Goal: Use online tool/utility: Utilize a website feature to perform a specific function

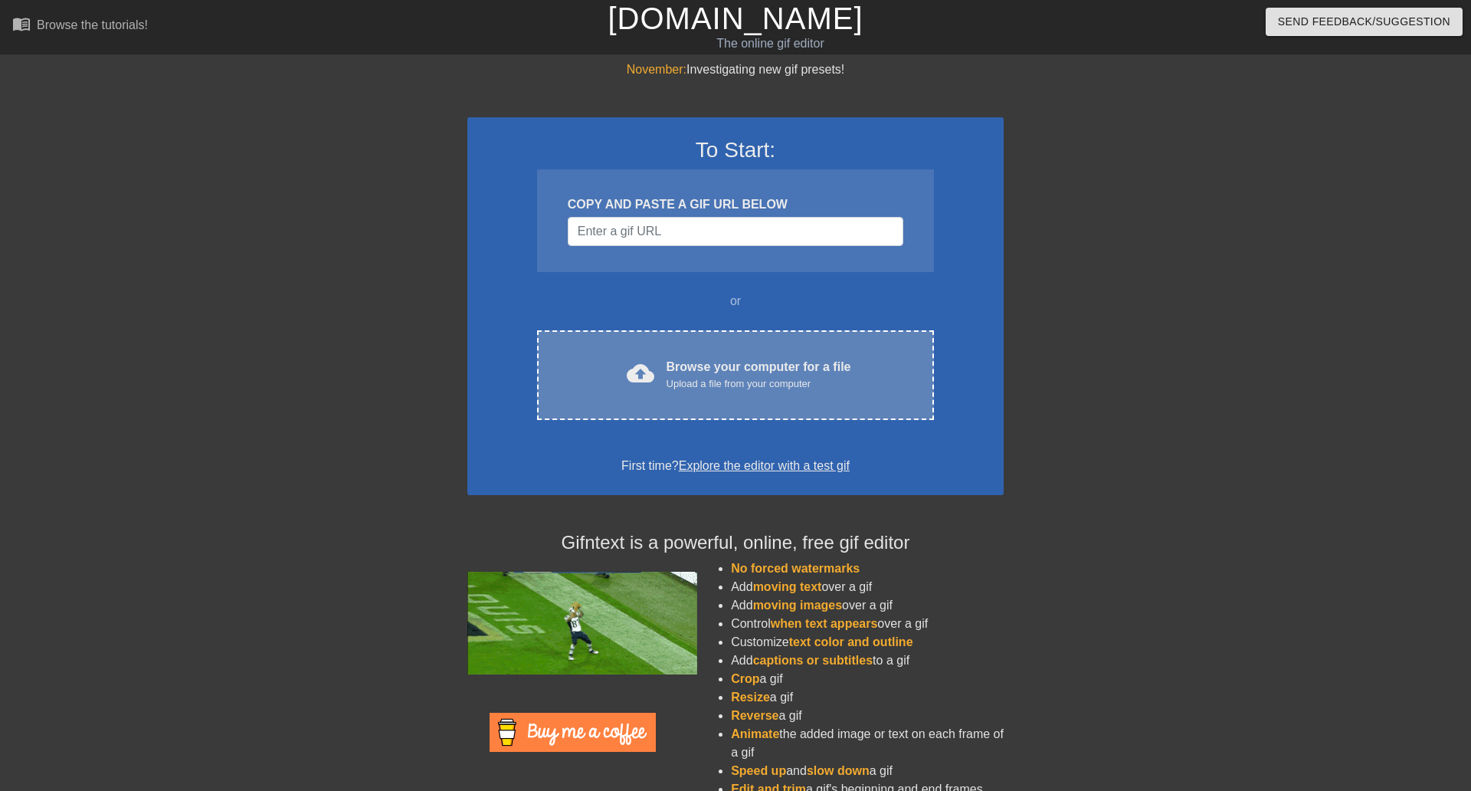
click at [649, 358] on div "cloud_upload Browse your computer for a file Upload a file from your computer" at bounding box center [735, 375] width 333 height 34
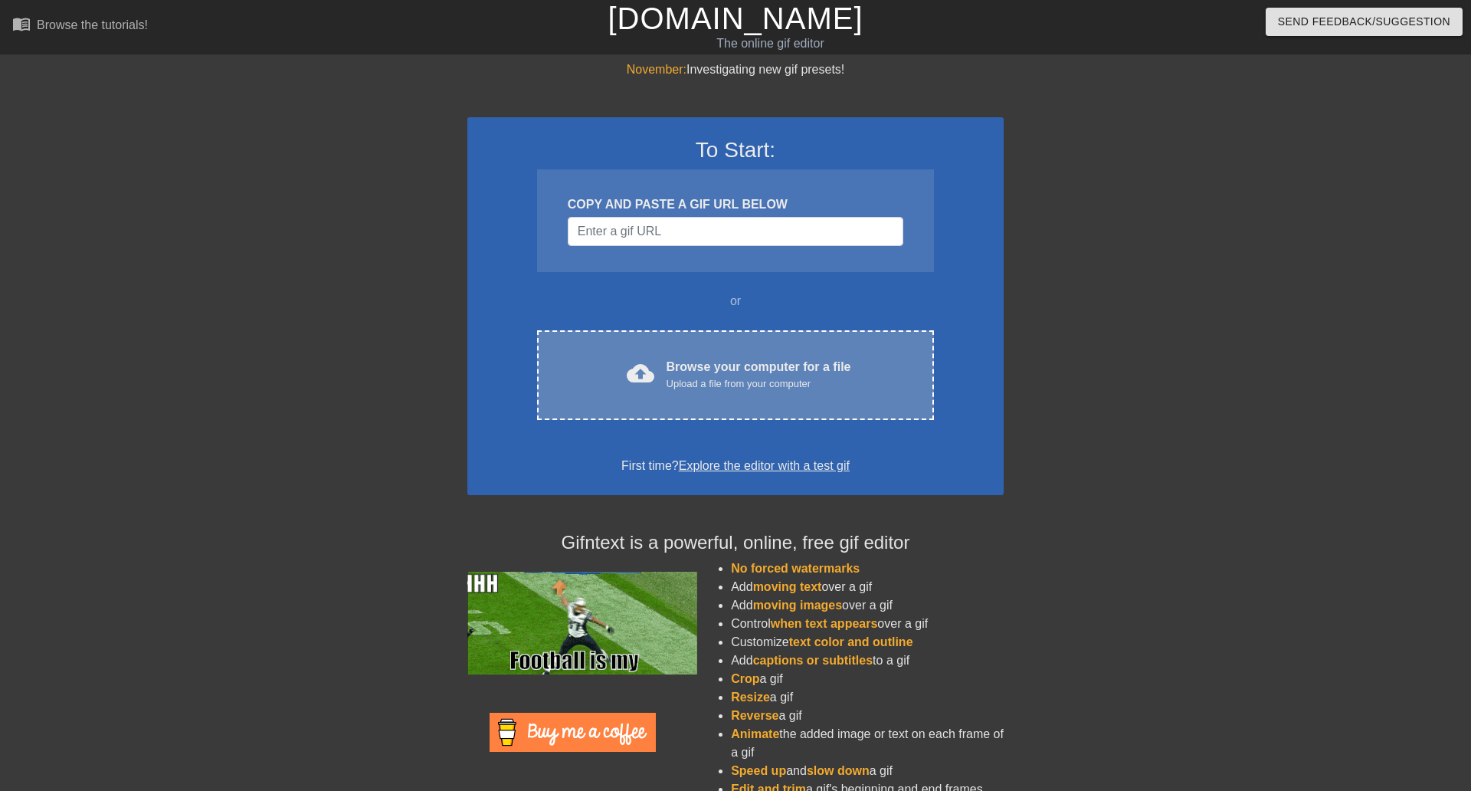
click at [843, 346] on div "cloud_upload Browse your computer for a file Upload a file from your computer C…" at bounding box center [735, 375] width 397 height 90
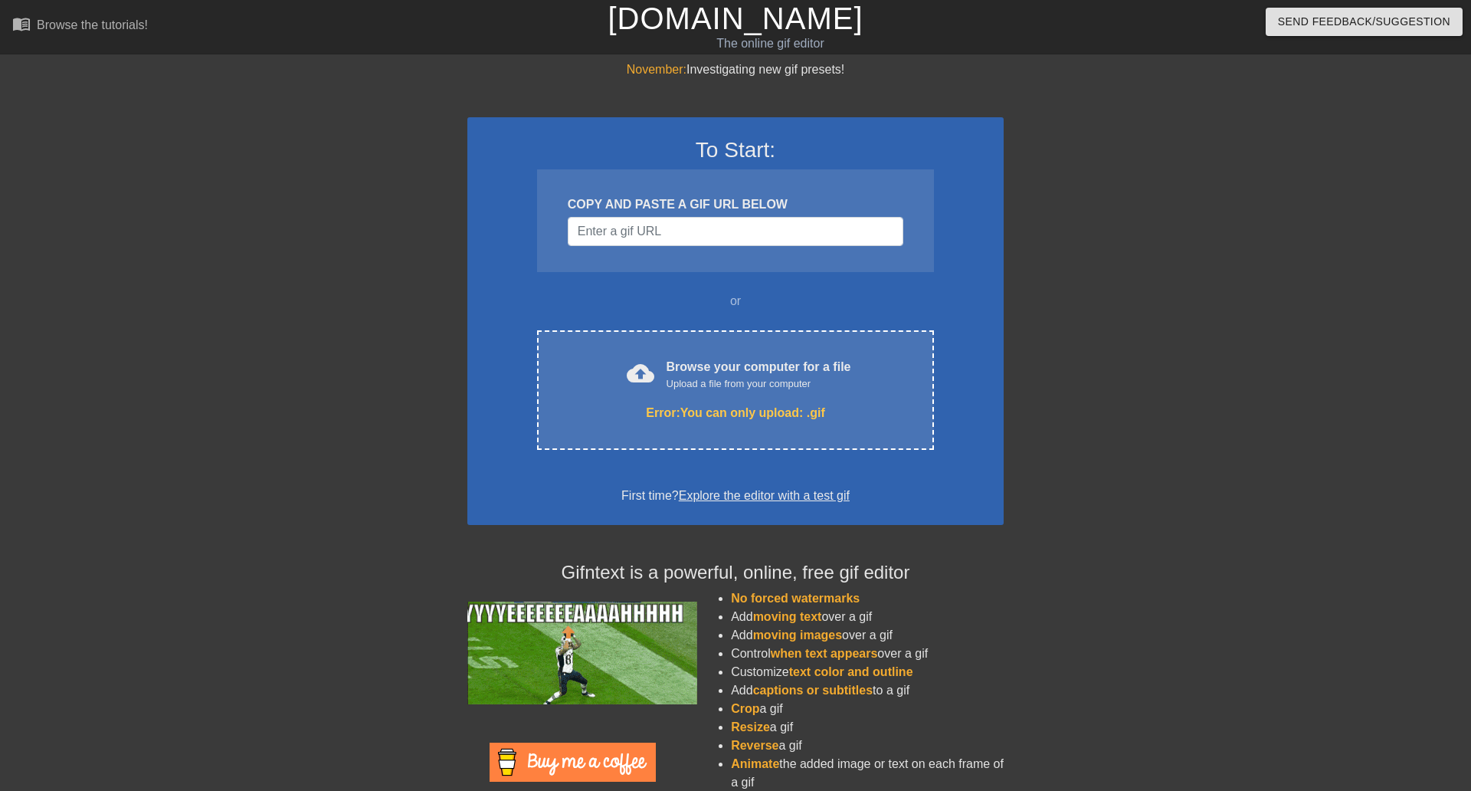
click at [1042, 339] on div at bounding box center [1137, 291] width 230 height 460
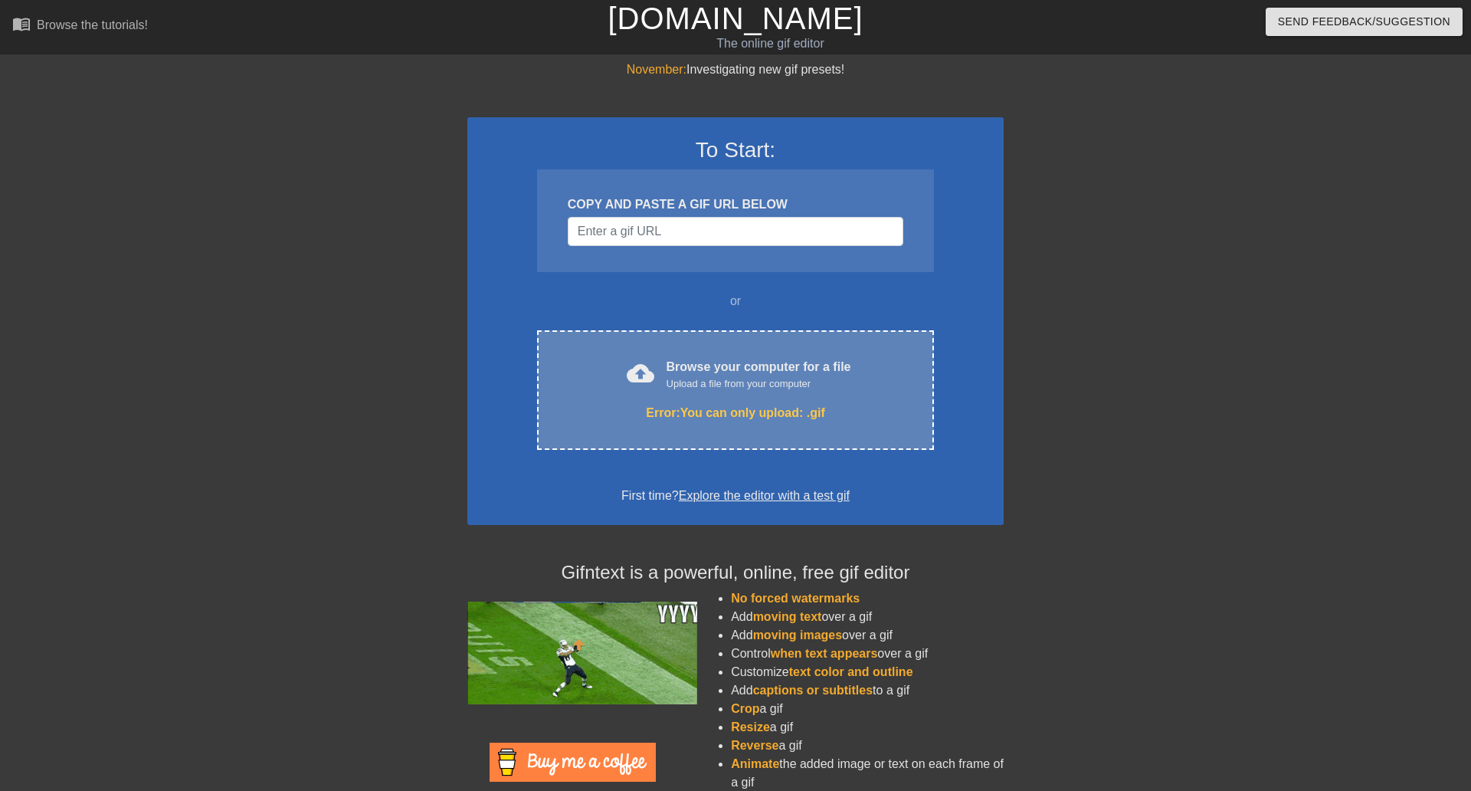
click at [841, 370] on div "Browse your computer for a file Upload a file from your computer" at bounding box center [759, 375] width 185 height 34
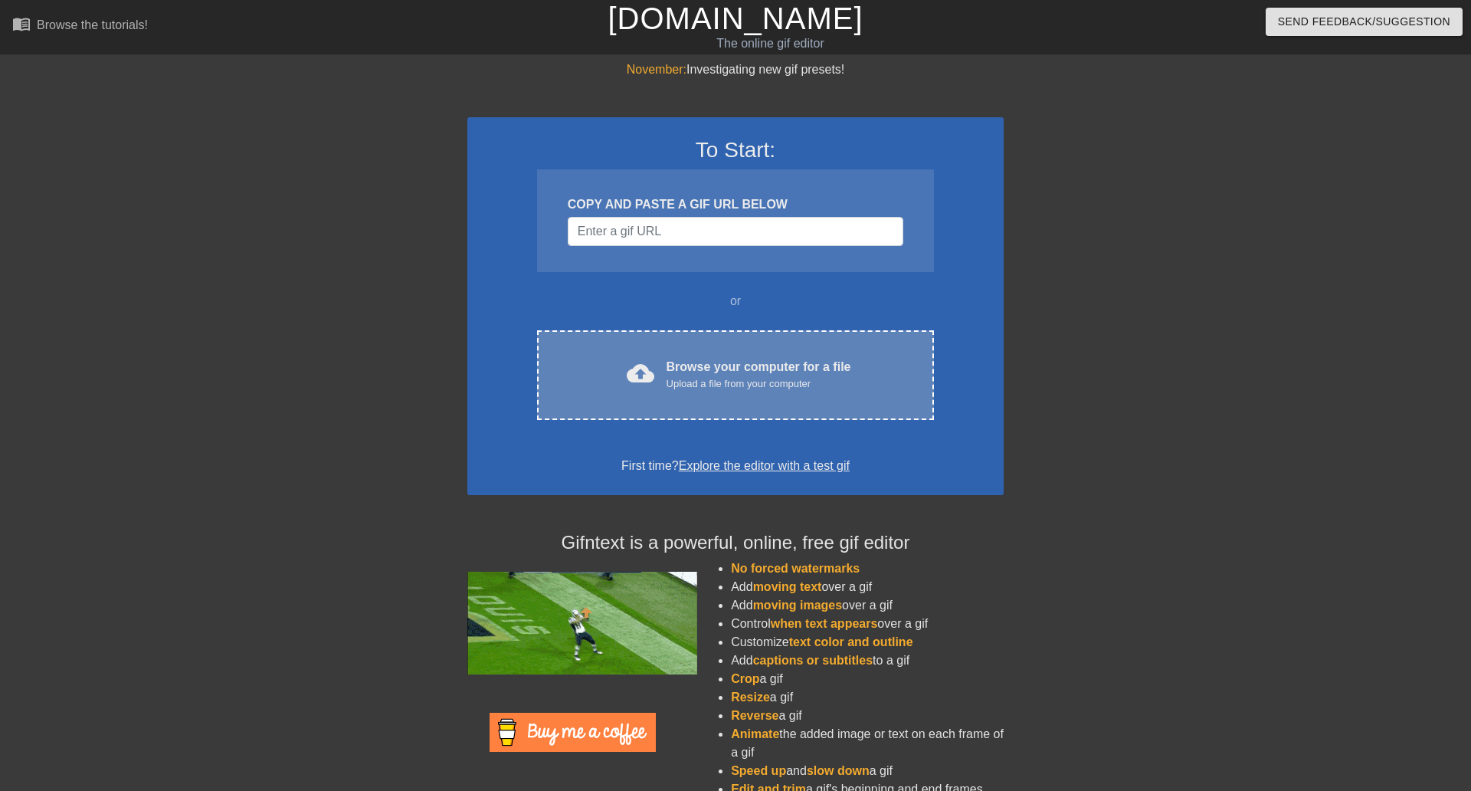
click at [589, 362] on div "cloud_upload Browse your computer for a file Upload a file from your computer" at bounding box center [735, 375] width 333 height 34
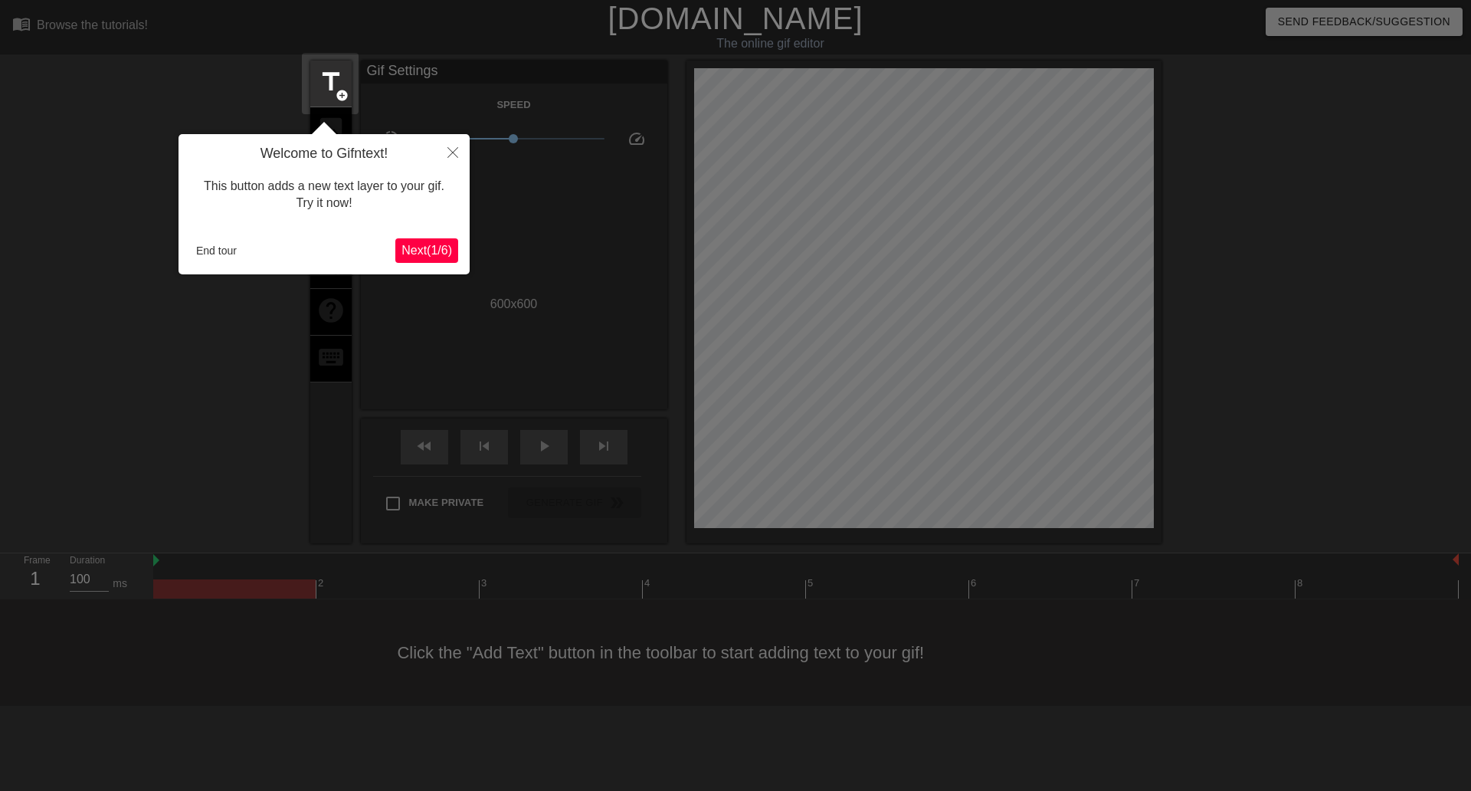
scroll to position [38, 0]
click at [209, 239] on button "End tour" at bounding box center [216, 250] width 53 height 23
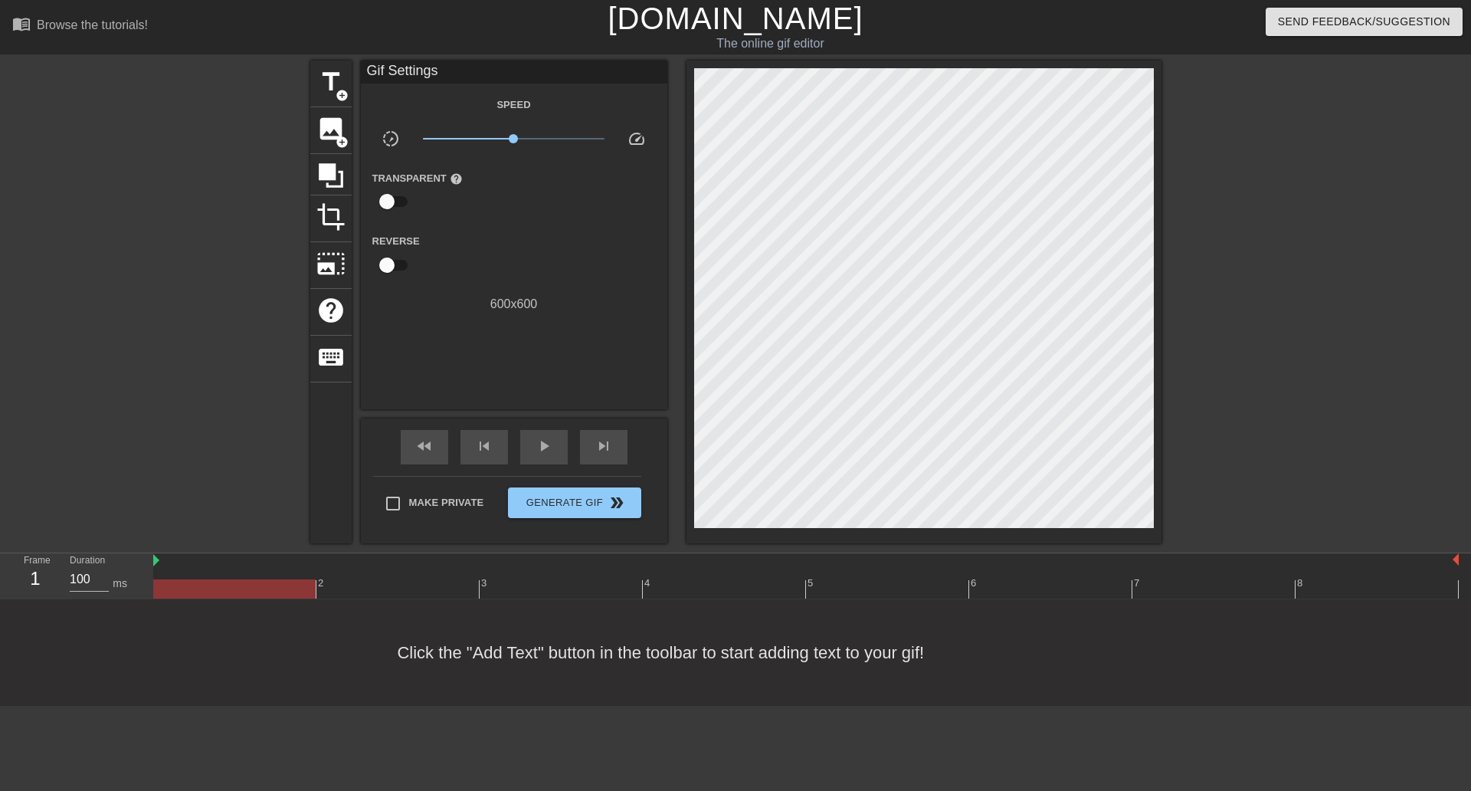
scroll to position [0, 0]
click at [336, 80] on span "title" at bounding box center [330, 81] width 29 height 29
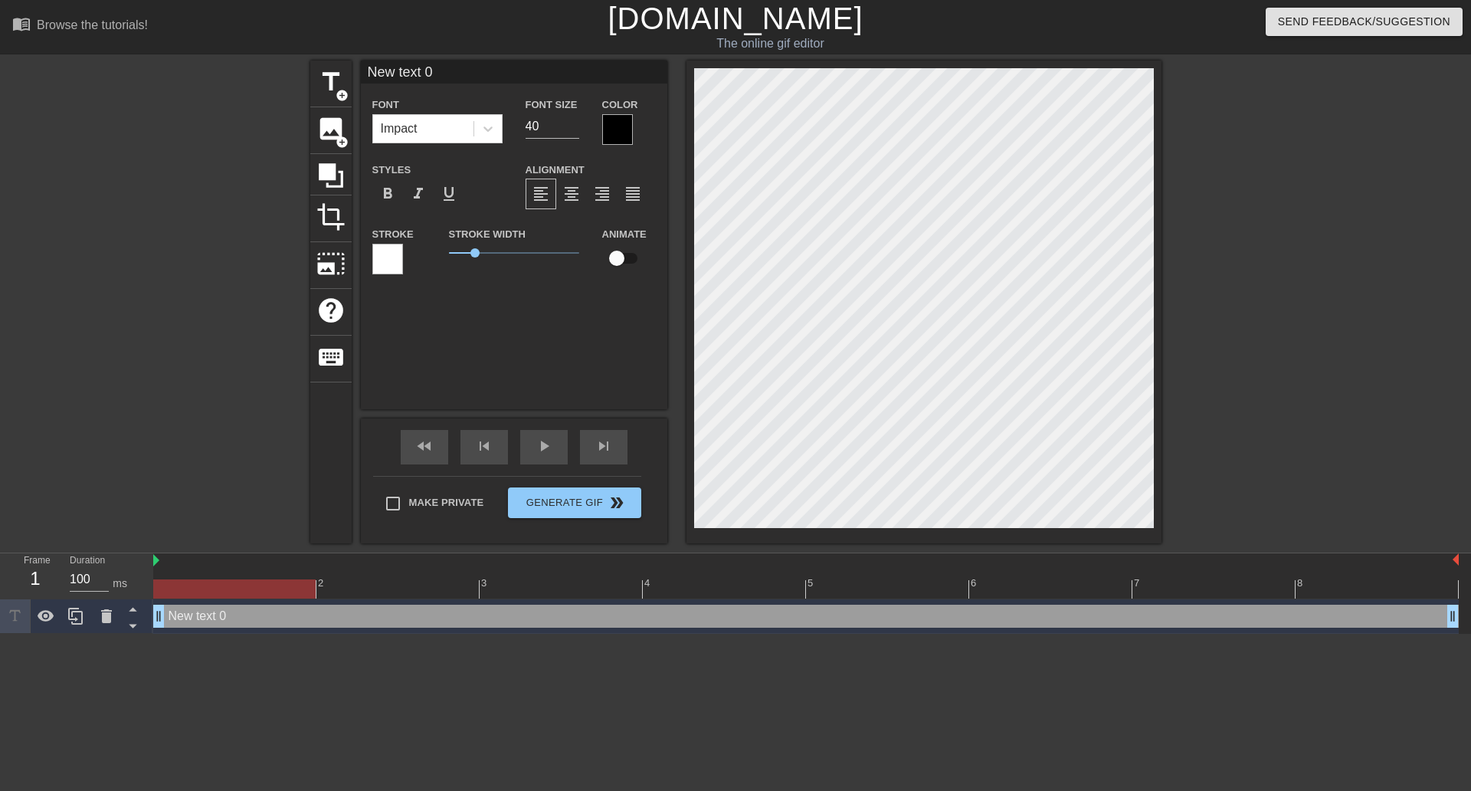
scroll to position [2, 4]
type input "Т"
type textarea "Т"
type input "Ты"
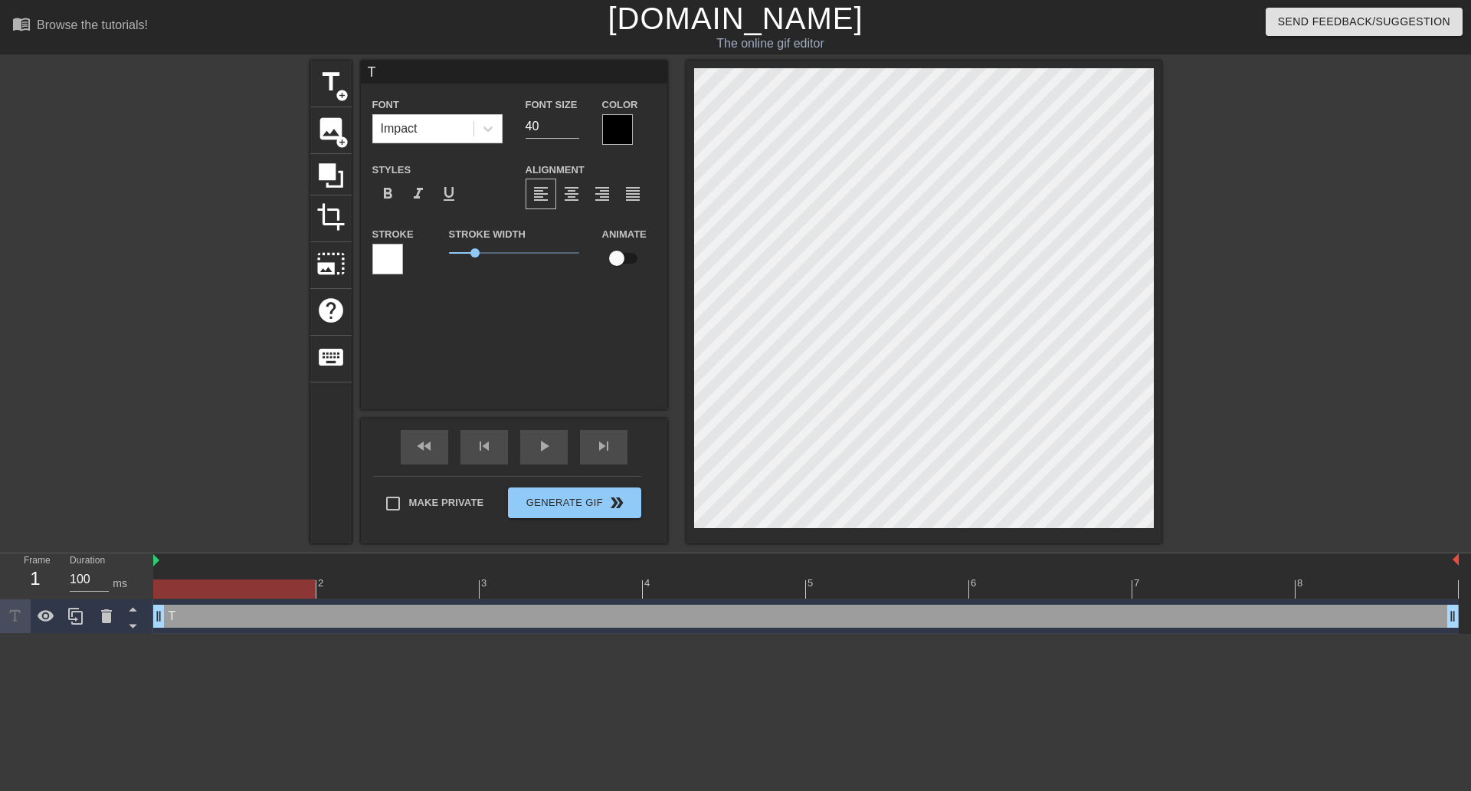
type textarea "Ты"
type input "Ты"
type textarea "Ты"
type input "Ты д"
type textarea "Ты д"
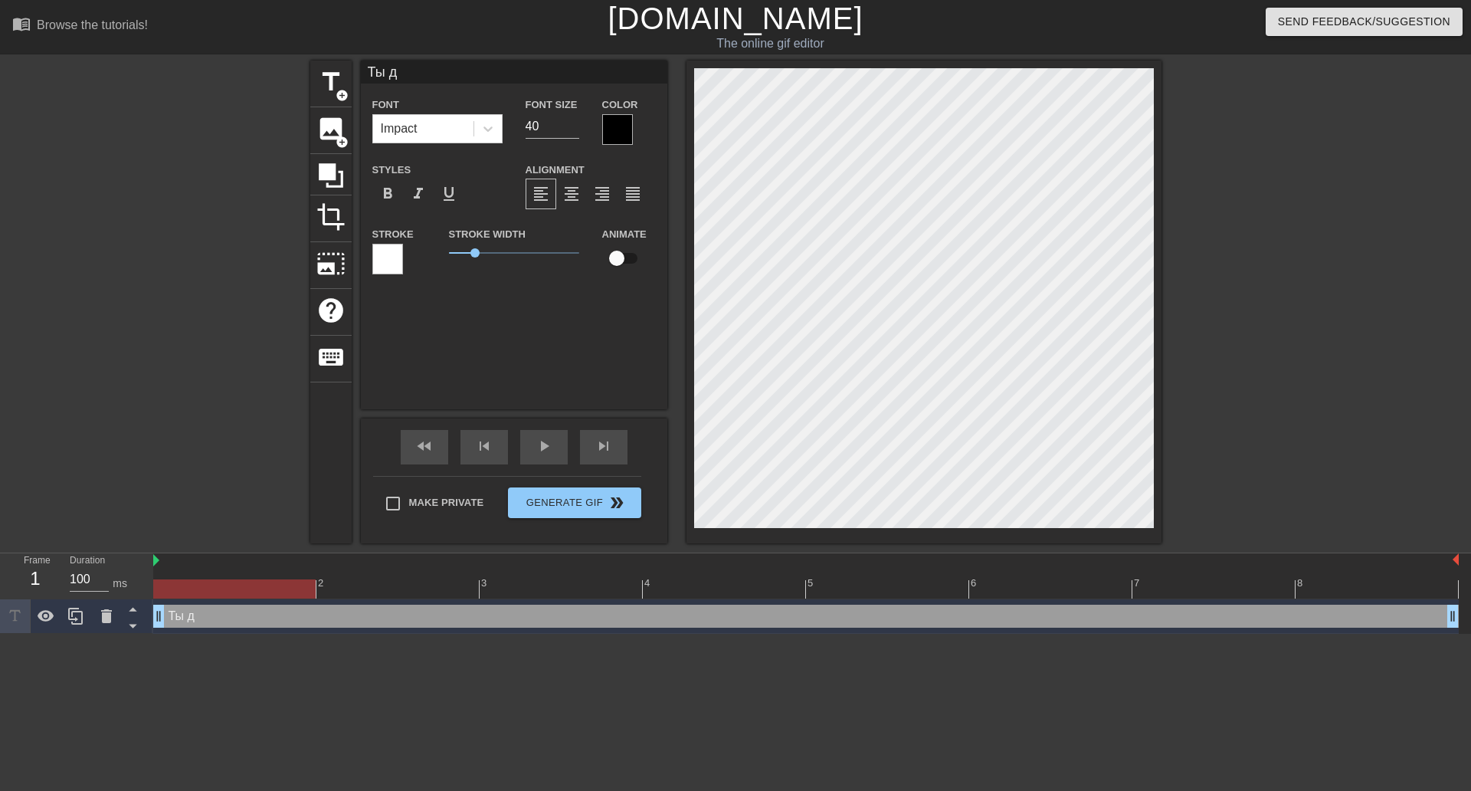
scroll to position [2, 2]
type input "Ты ду"
type textarea "Ты ду"
type input "Ты дур"
type textarea "Ты дур"
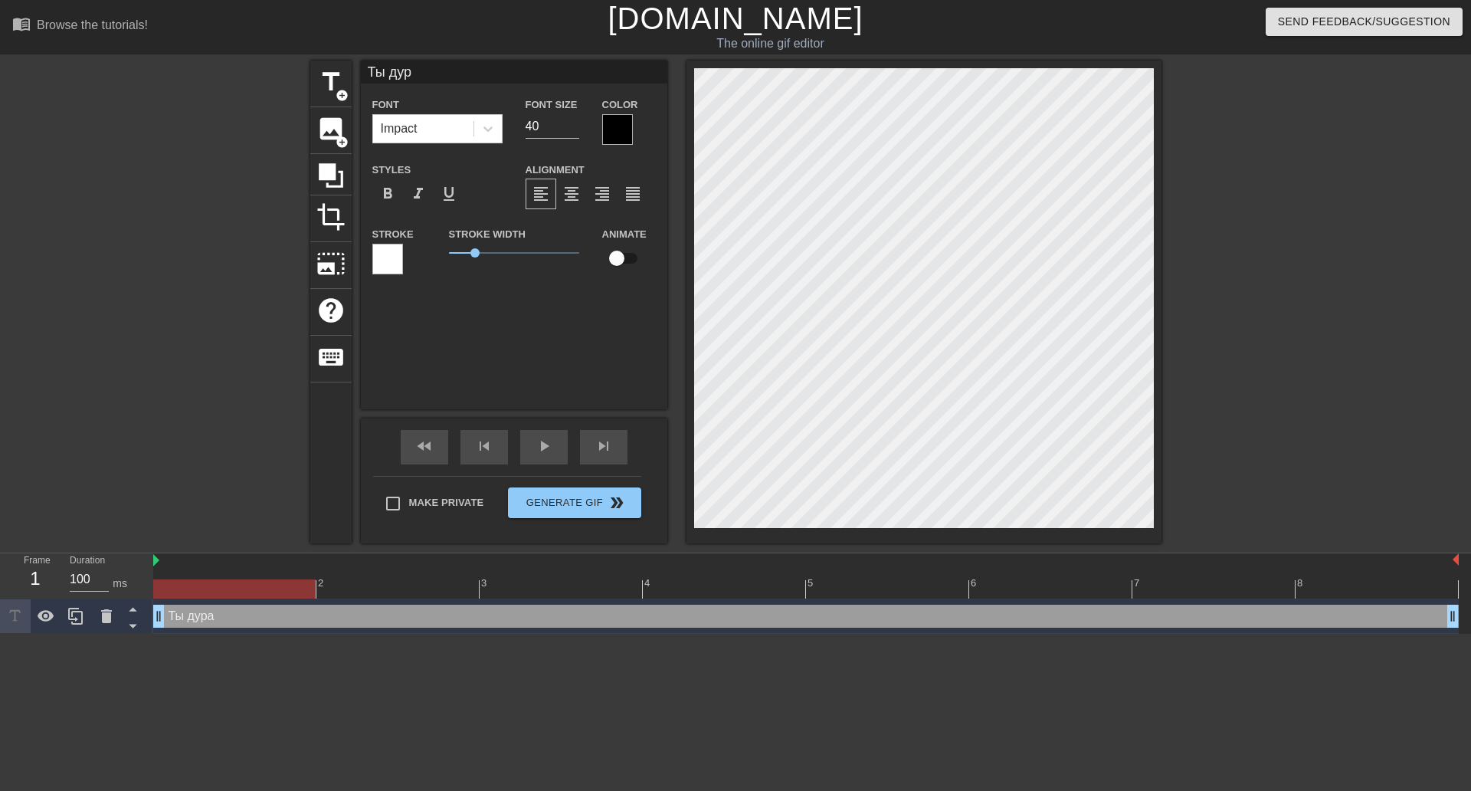
type input "Ты дура"
type textarea "Ты дура"
type input "Ты дураш"
type textarea "Ты дураш"
type input "Ты дурашк"
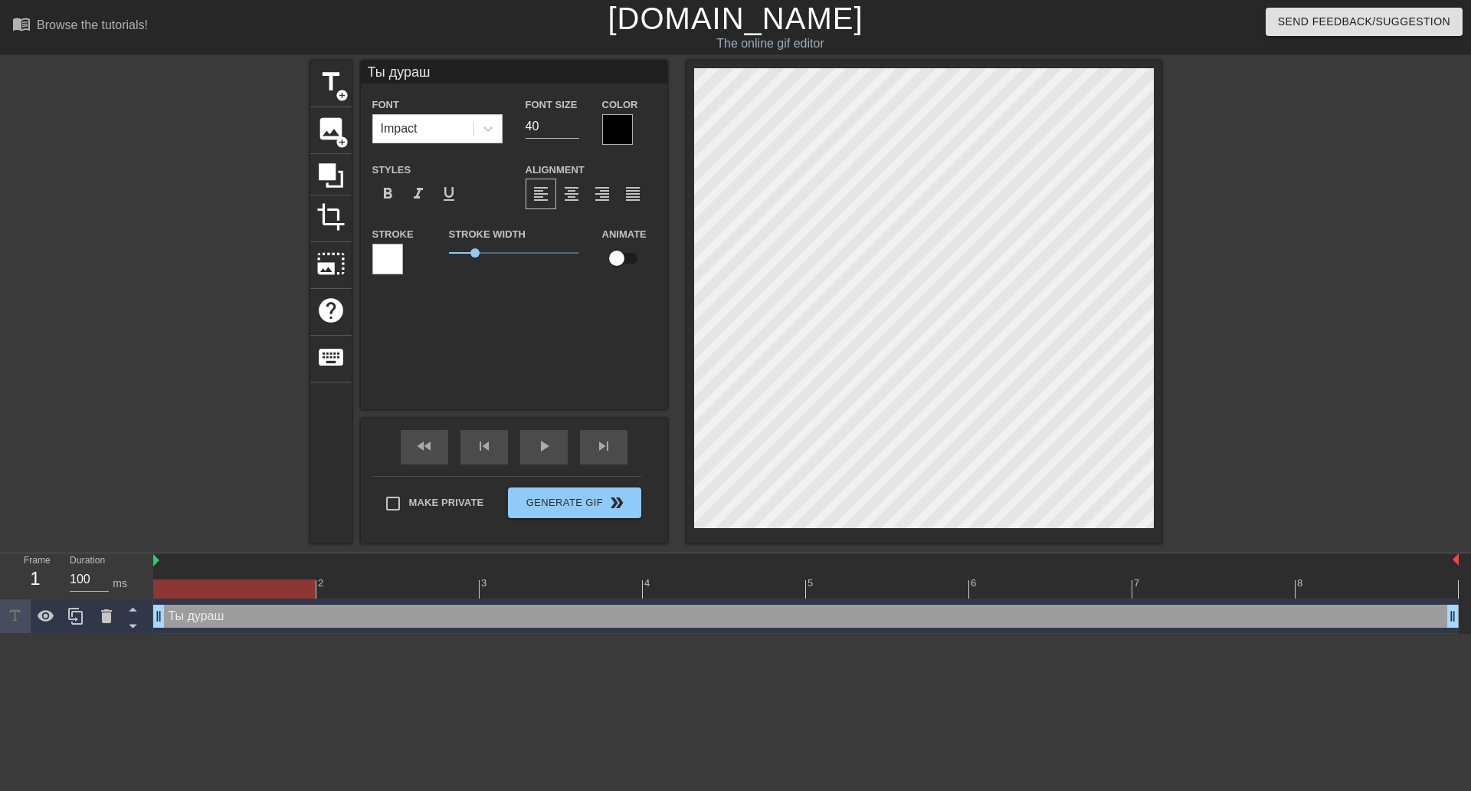
type textarea "Ты дурашк"
type input "Ты дурашка"
type textarea "Ты дурашка"
type input "Ты дурашкаа"
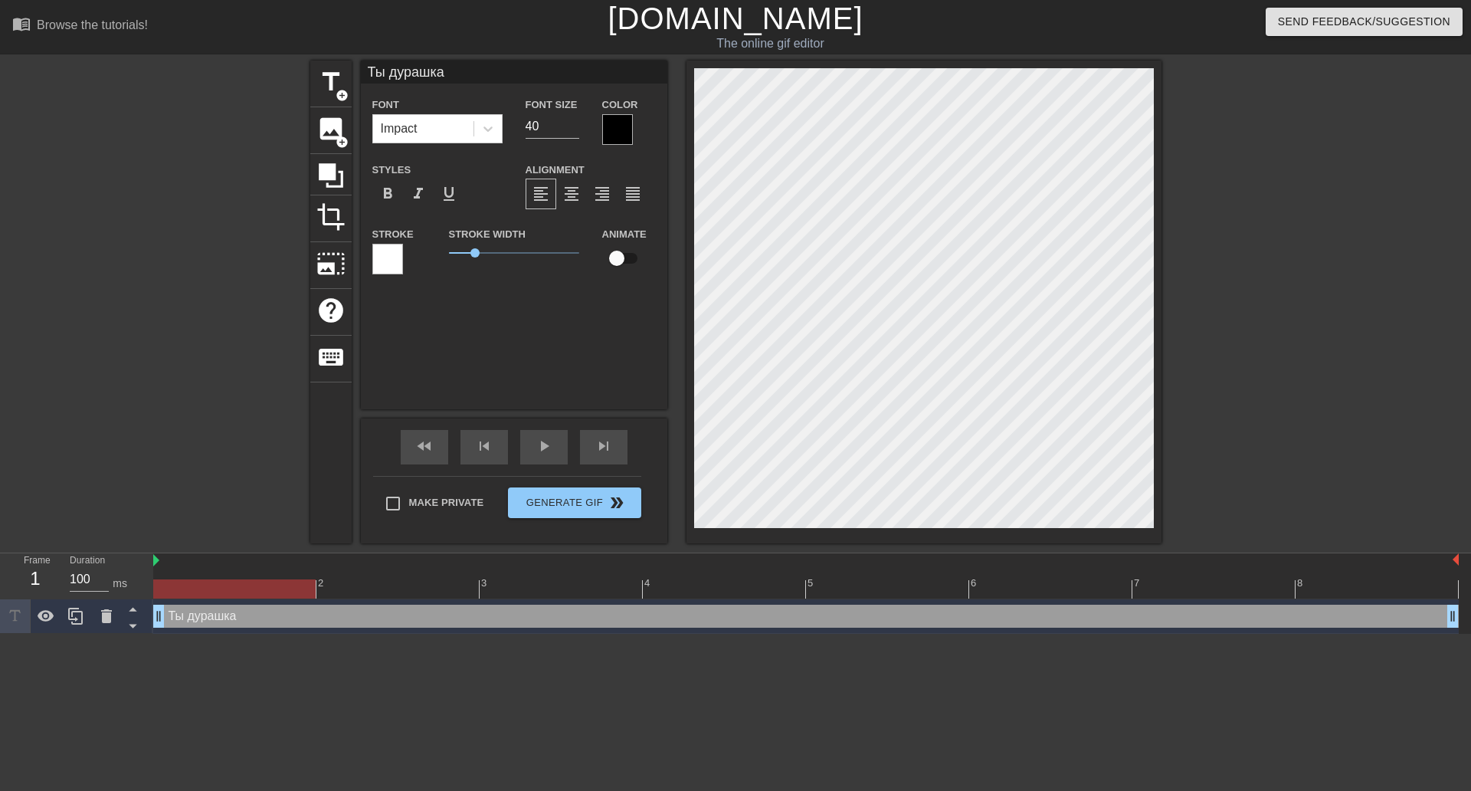
type textarea "Ты дурашкаа"
type input "Ты дурашкааа"
type textarea "Ты дурашкааа"
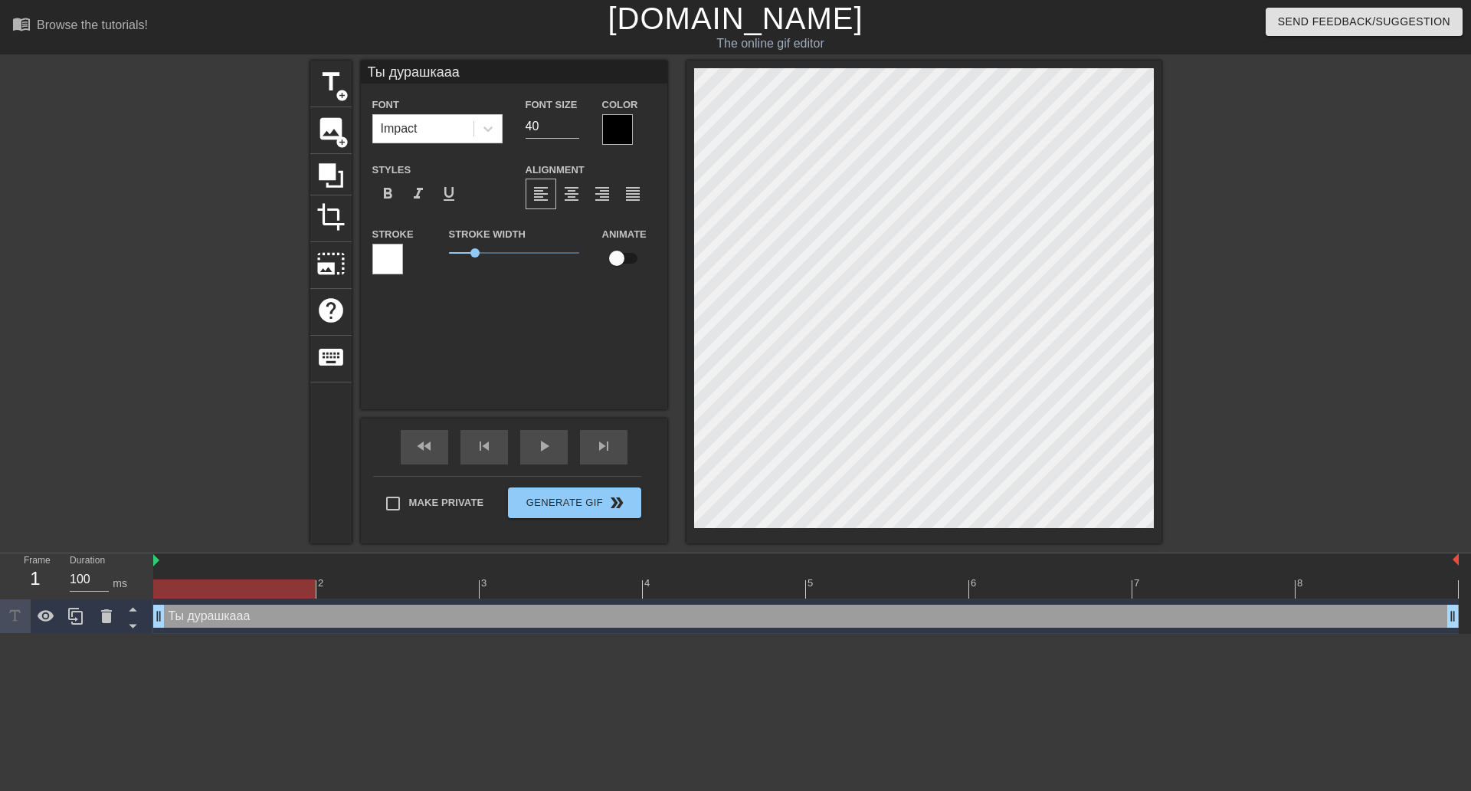
click at [615, 126] on div at bounding box center [617, 129] width 31 height 31
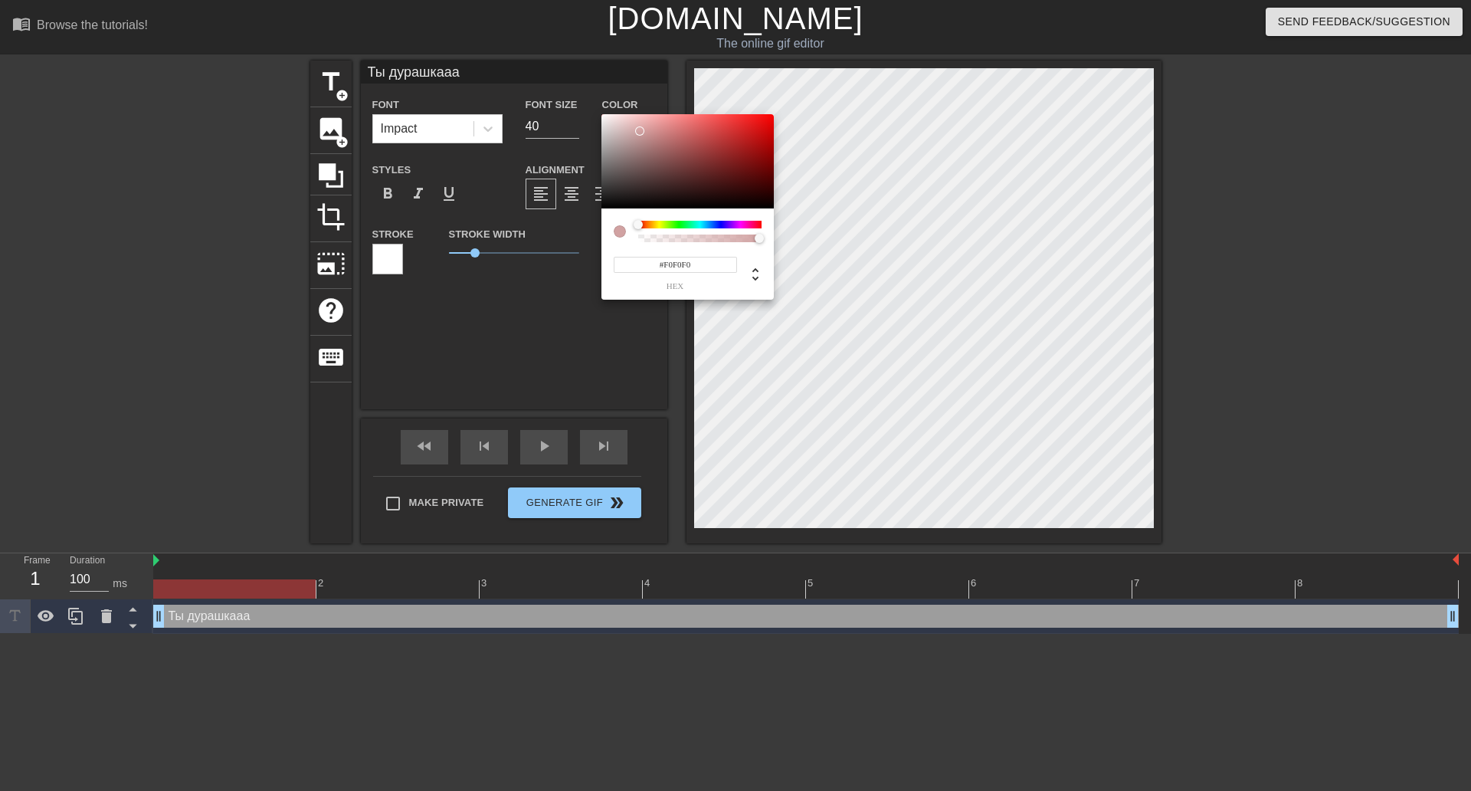
type input "#FFFFFF"
drag, startPoint x: 622, startPoint y: 147, endPoint x: 578, endPoint y: 90, distance: 72.7
click at [578, 90] on div "#FFFFFF hex" at bounding box center [735, 395] width 1471 height 791
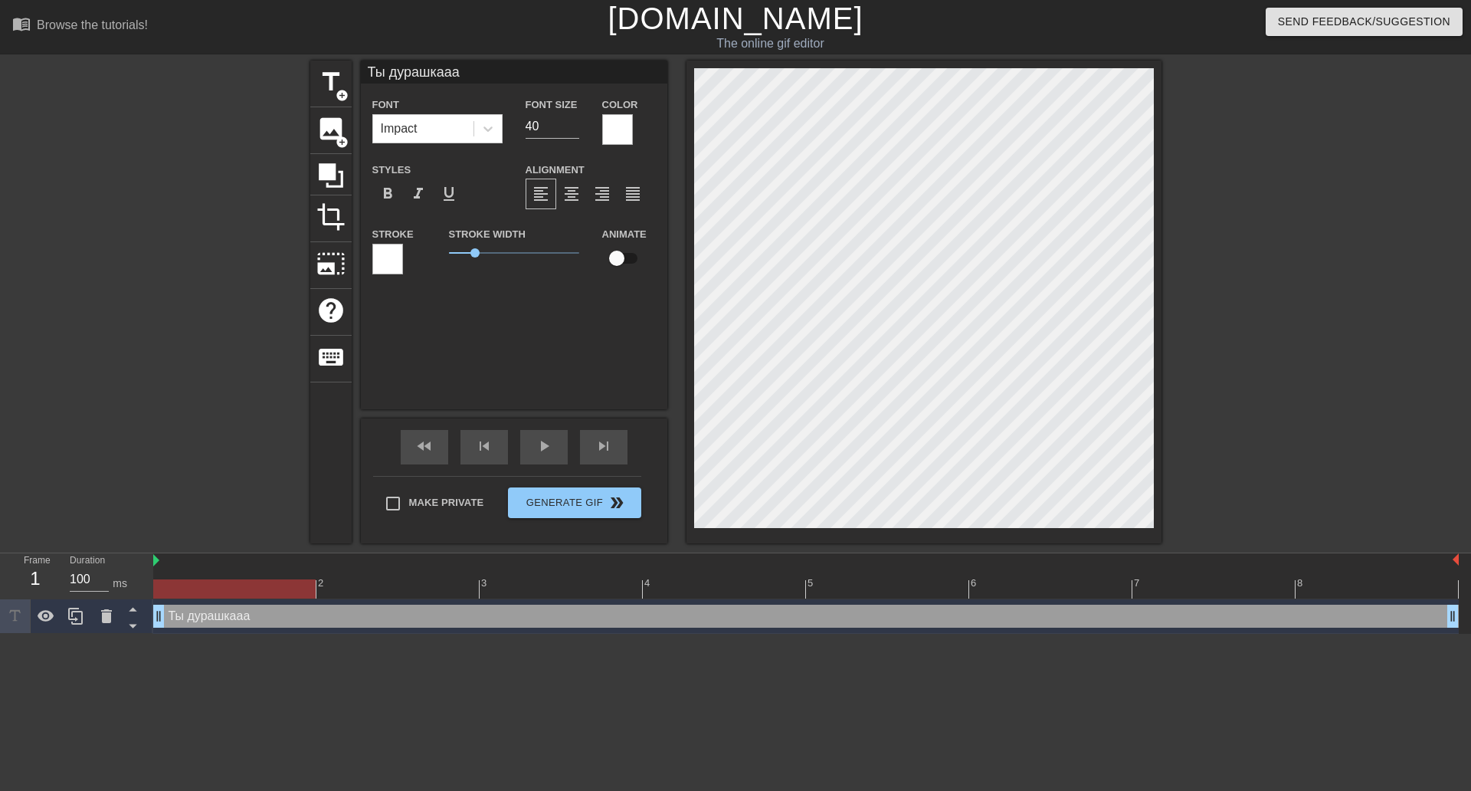
click at [379, 257] on div at bounding box center [387, 259] width 31 height 31
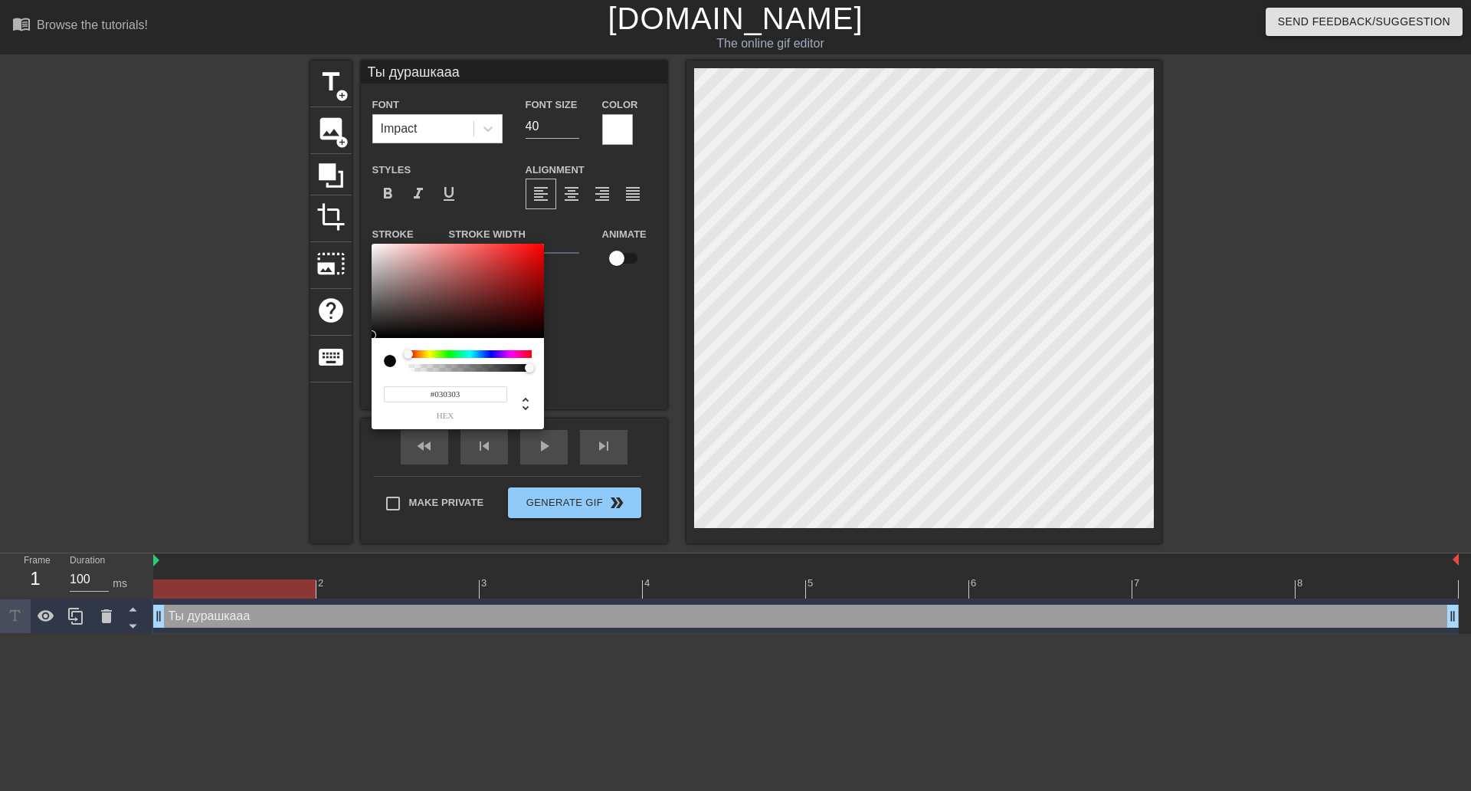
type input "#000000"
drag, startPoint x: 415, startPoint y: 266, endPoint x: 365, endPoint y: 339, distance: 88.8
click at [365, 339] on div "#000000 hex" at bounding box center [735, 395] width 1471 height 791
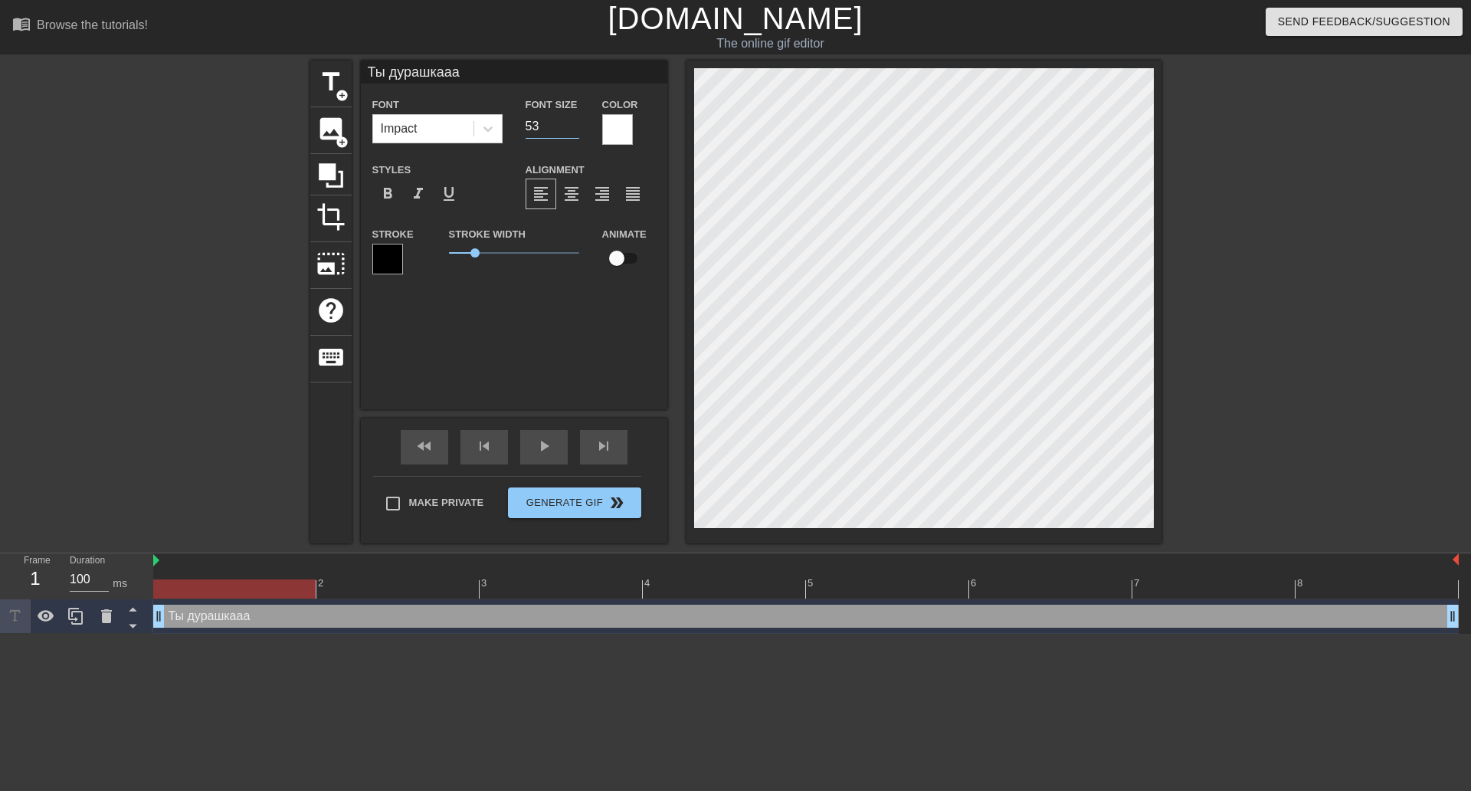
click at [575, 123] on input "54" at bounding box center [553, 126] width 54 height 25
click at [574, 120] on input "61" at bounding box center [553, 126] width 54 height 25
click at [574, 120] on input "62" at bounding box center [553, 126] width 54 height 25
click at [574, 120] on input "63" at bounding box center [553, 126] width 54 height 25
click at [574, 120] on input "64" at bounding box center [553, 126] width 54 height 25
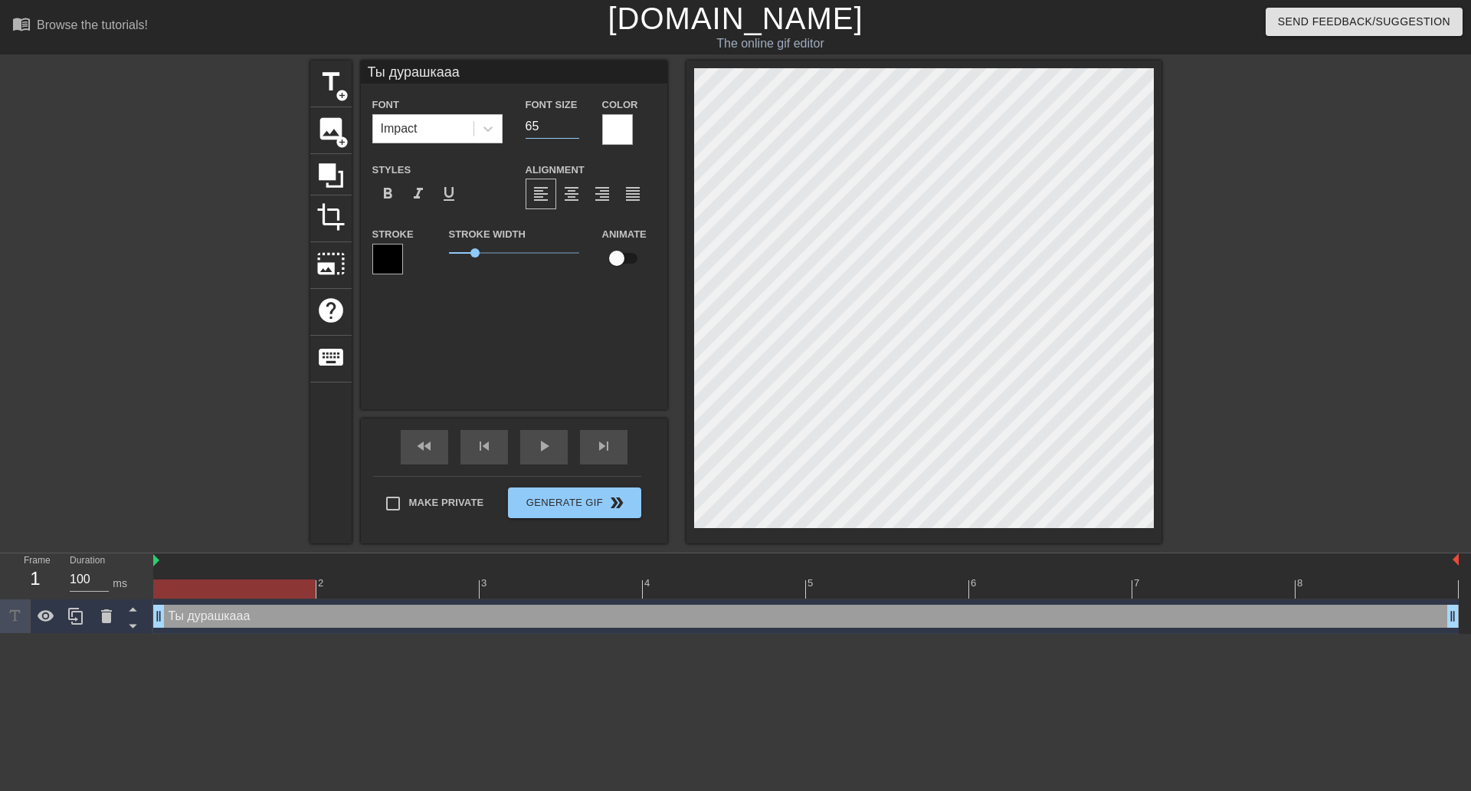
click at [574, 120] on input "65" at bounding box center [553, 126] width 54 height 25
click at [574, 120] on input "66" at bounding box center [553, 126] width 54 height 25
click at [574, 120] on input "67" at bounding box center [553, 126] width 54 height 25
click at [574, 120] on input "68" at bounding box center [553, 126] width 54 height 25
click at [574, 120] on input "69" at bounding box center [553, 126] width 54 height 25
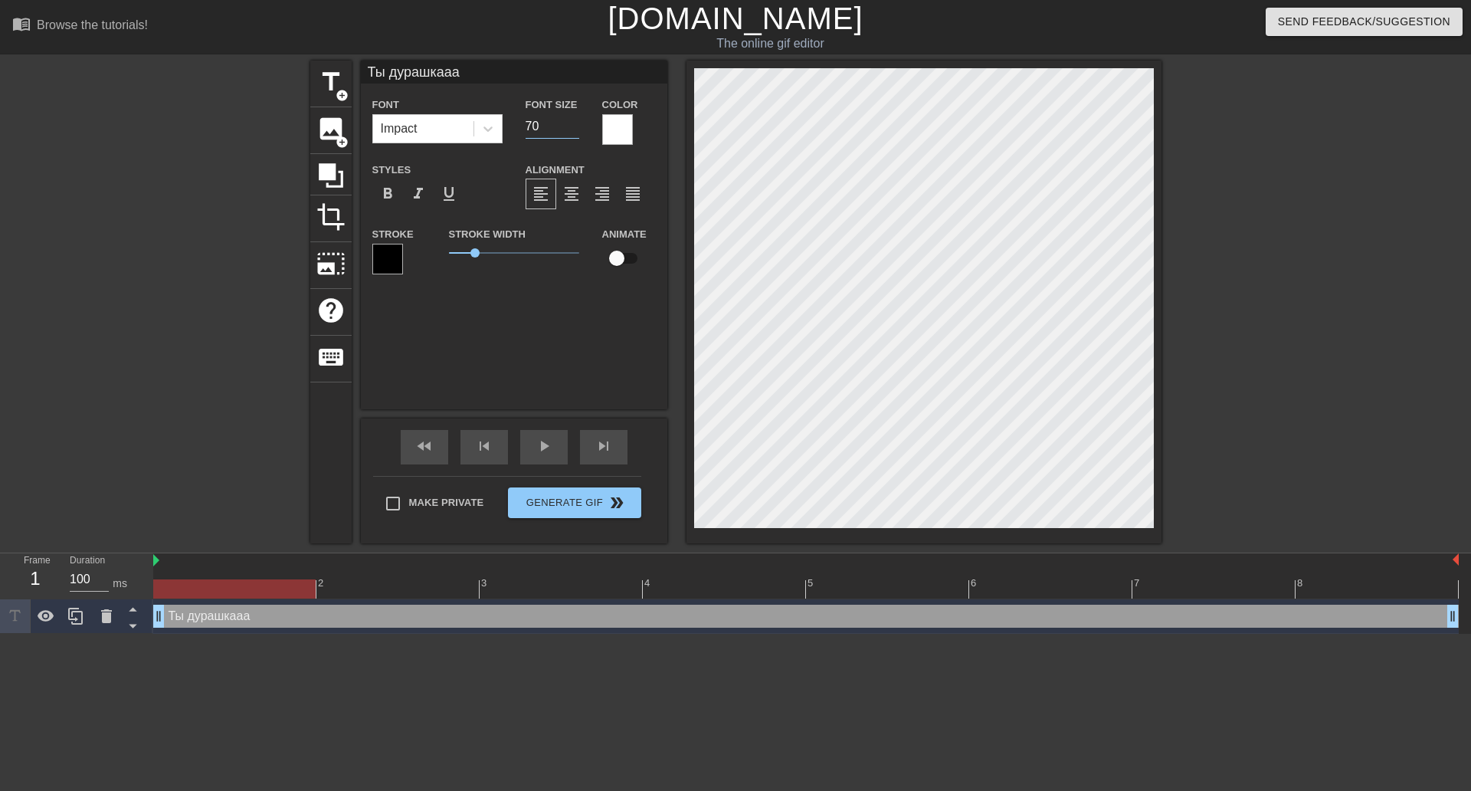
type input "70"
click at [574, 120] on input "70" at bounding box center [553, 126] width 54 height 25
drag, startPoint x: 477, startPoint y: 251, endPoint x: 528, endPoint y: 254, distance: 51.4
click at [528, 254] on span "3.05" at bounding box center [527, 252] width 9 height 9
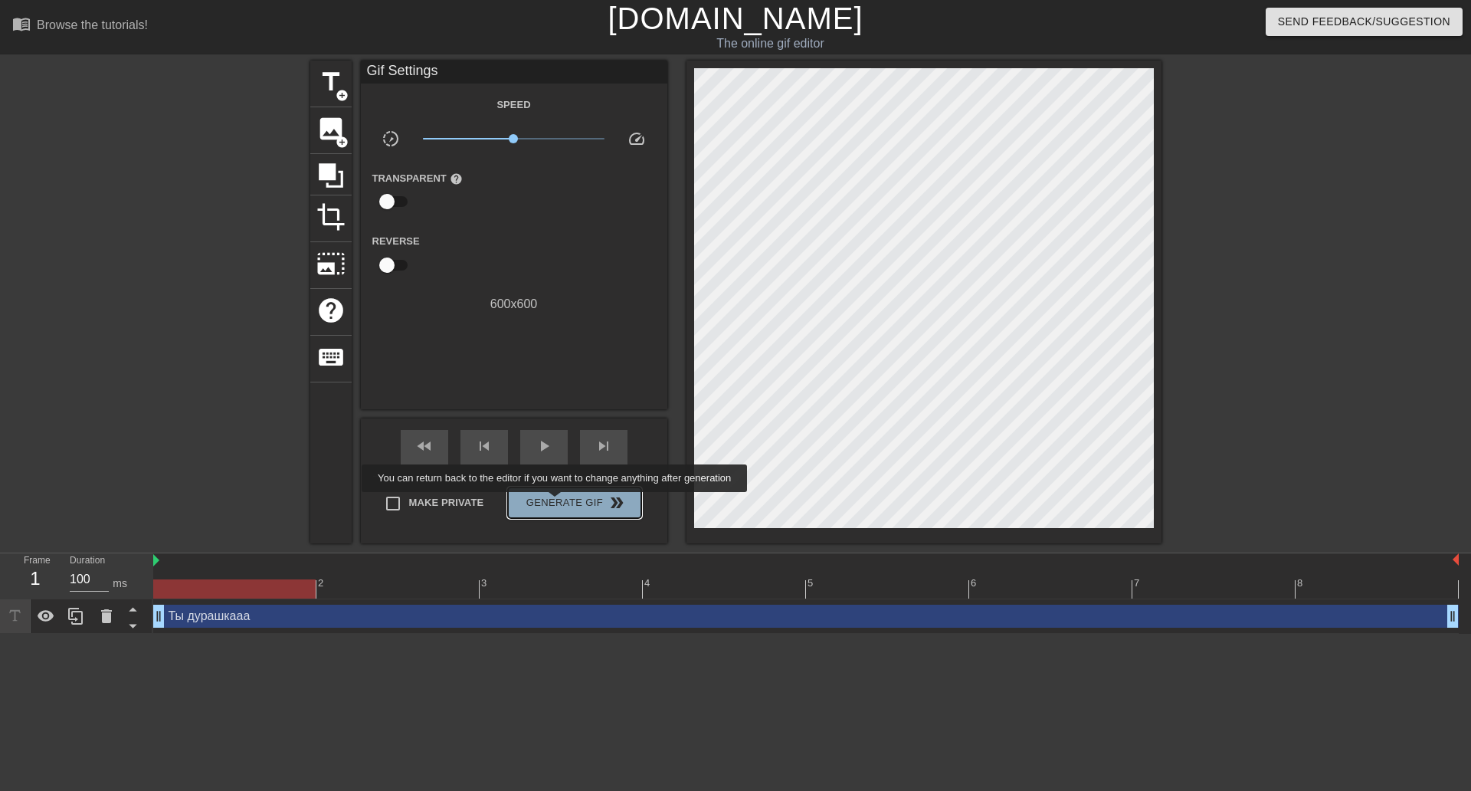
click at [556, 503] on span "Generate Gif double_arrow" at bounding box center [574, 503] width 120 height 18
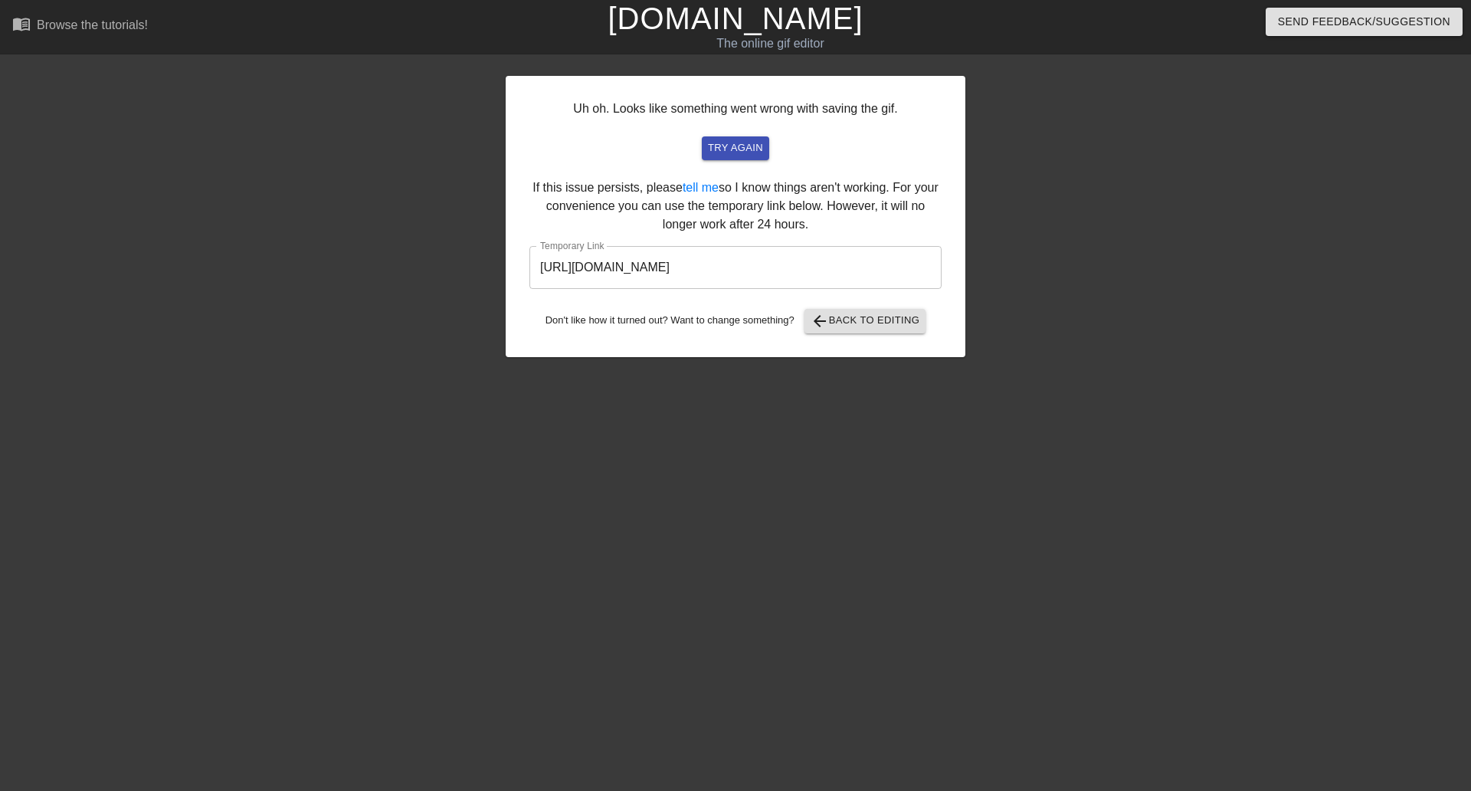
click at [646, 262] on input "[URL][DOMAIN_NAME]" at bounding box center [736, 267] width 412 height 43
